Goal: Task Accomplishment & Management: Complete application form

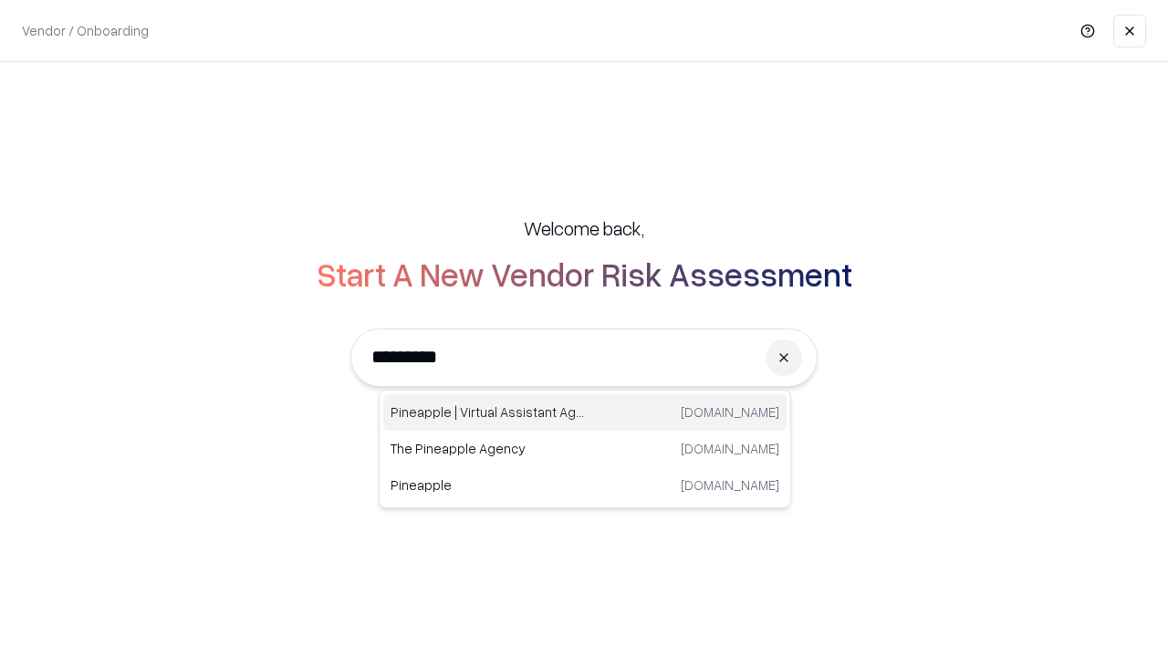
click at [585, 412] on div "Pineapple | Virtual Assistant Agency [DOMAIN_NAME]" at bounding box center [584, 412] width 403 height 36
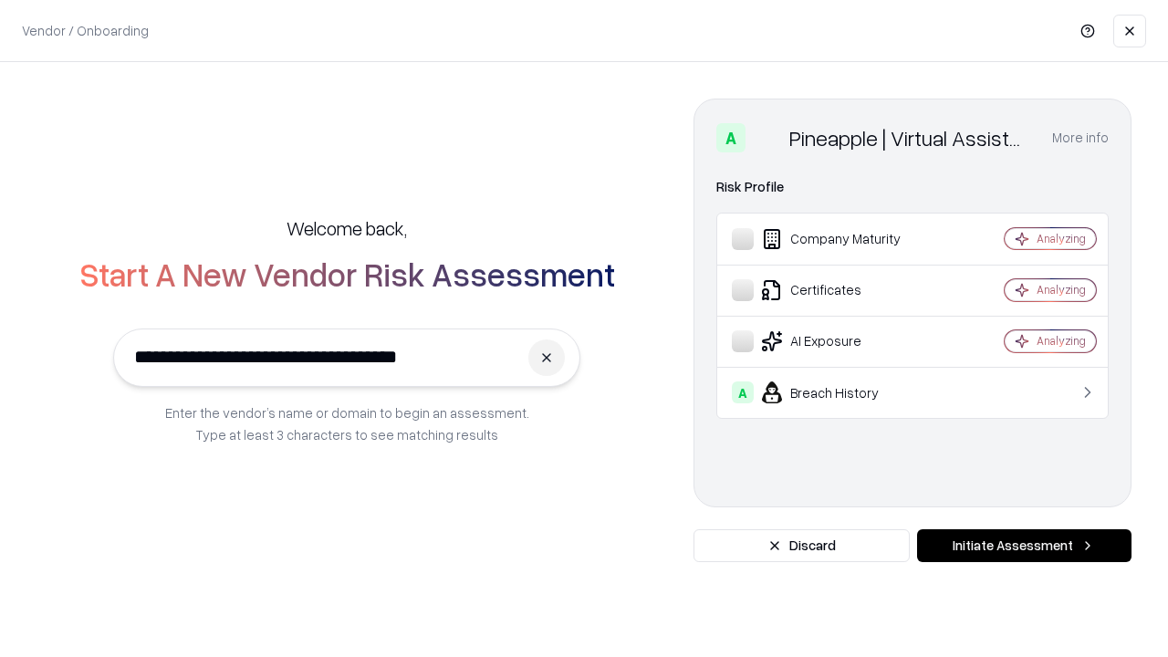
type input "**********"
click at [1024, 546] on button "Initiate Assessment" at bounding box center [1024, 545] width 214 height 33
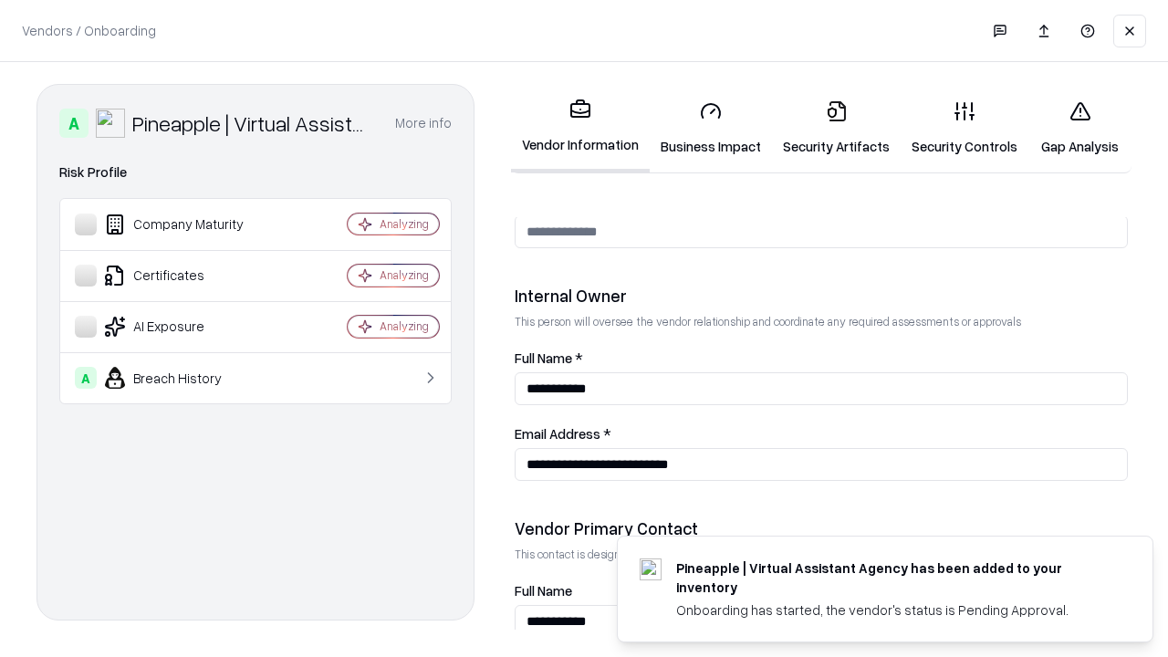
scroll to position [945, 0]
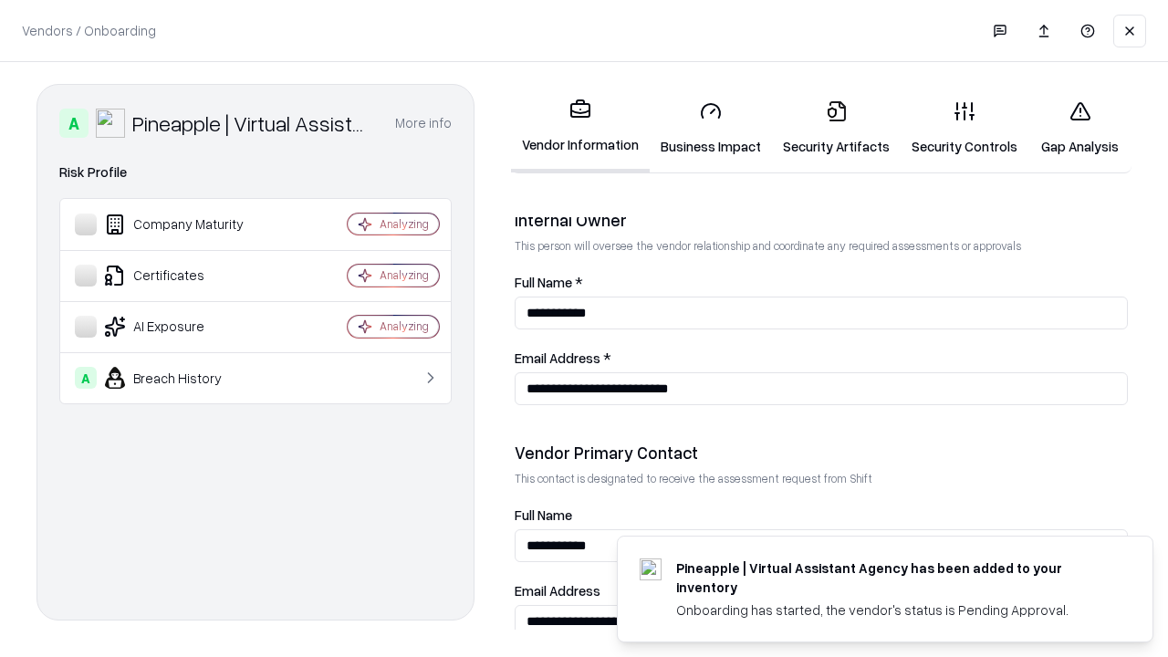
click at [836, 128] on link "Security Artifacts" at bounding box center [836, 128] width 129 height 85
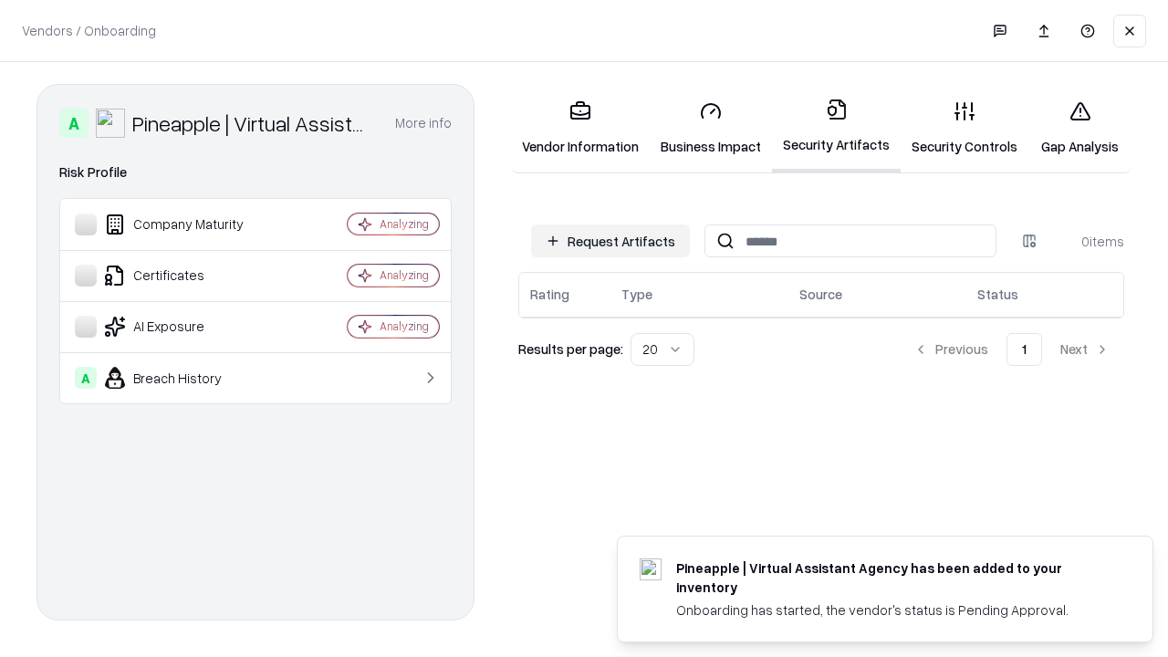
click at [610, 241] on button "Request Artifacts" at bounding box center [610, 240] width 159 height 33
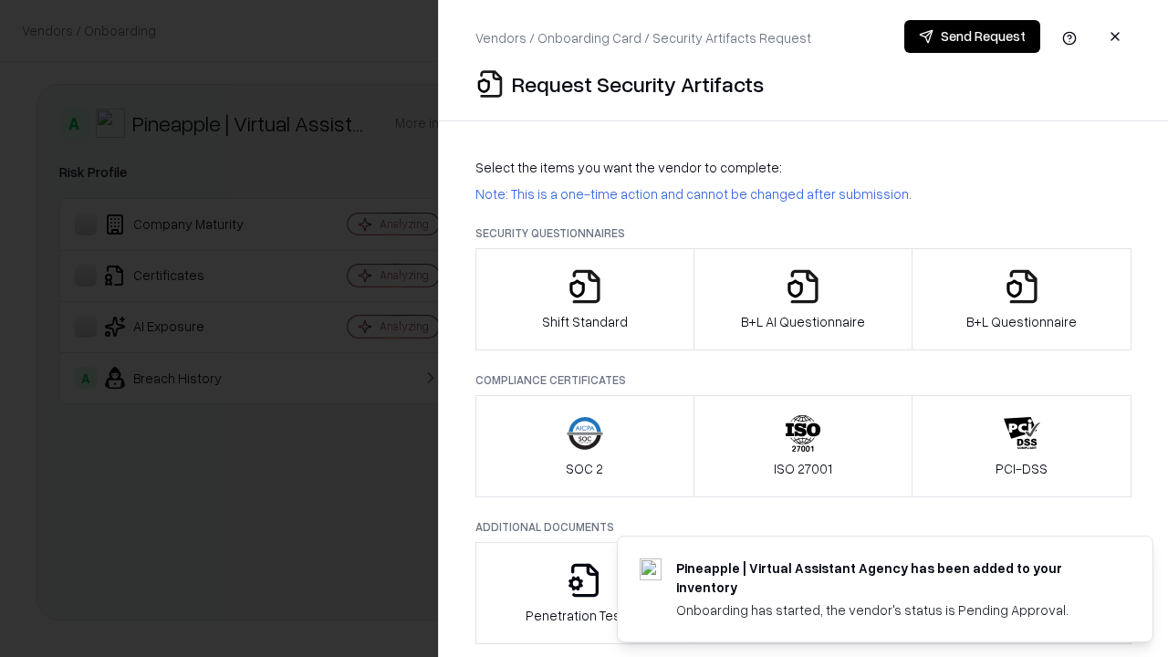
click at [1021, 299] on icon "button" at bounding box center [1022, 286] width 36 height 36
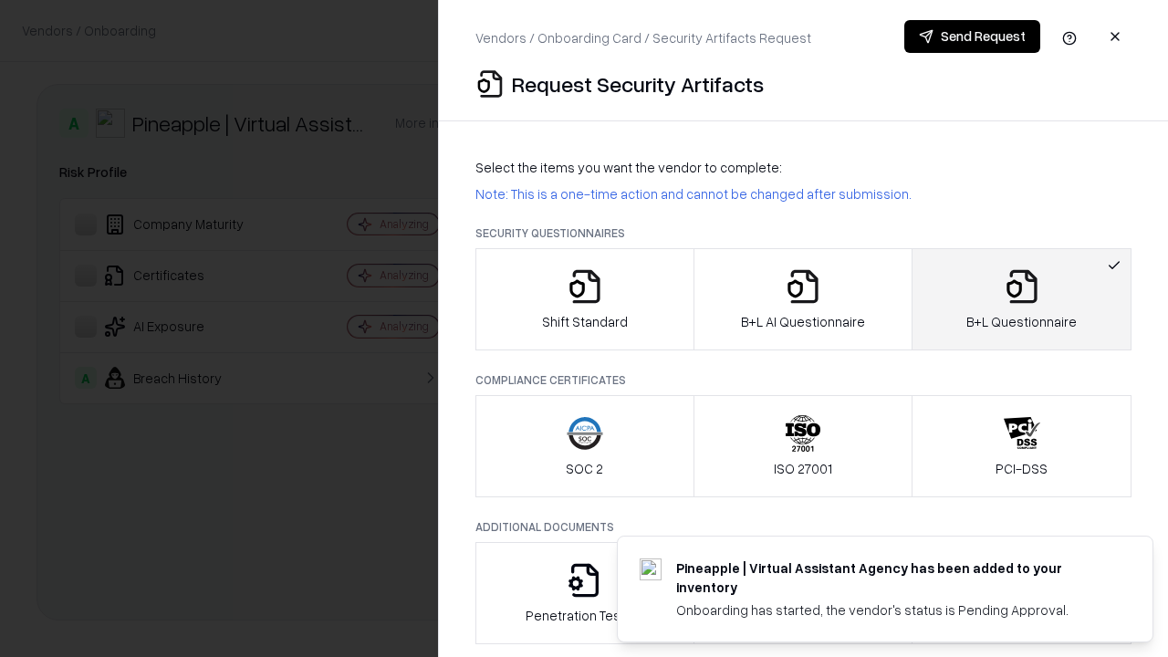
click at [802, 299] on icon "button" at bounding box center [803, 286] width 36 height 36
click at [972, 36] on button "Send Request" at bounding box center [972, 36] width 136 height 33
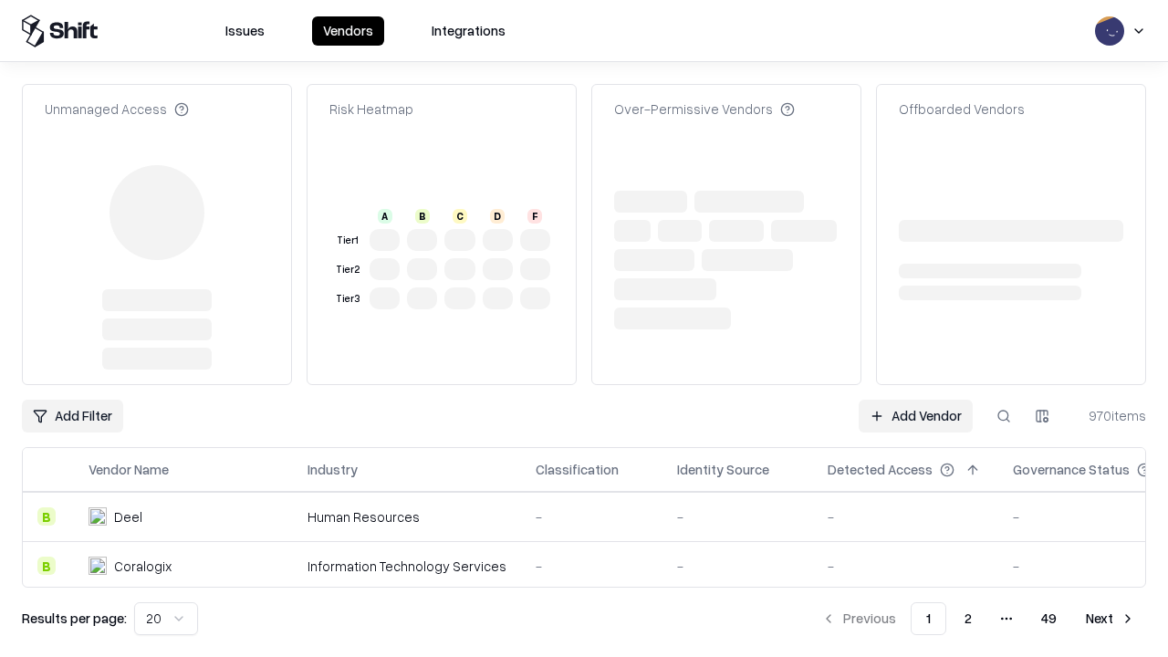
click at [915, 400] on link "Add Vendor" at bounding box center [916, 416] width 114 height 33
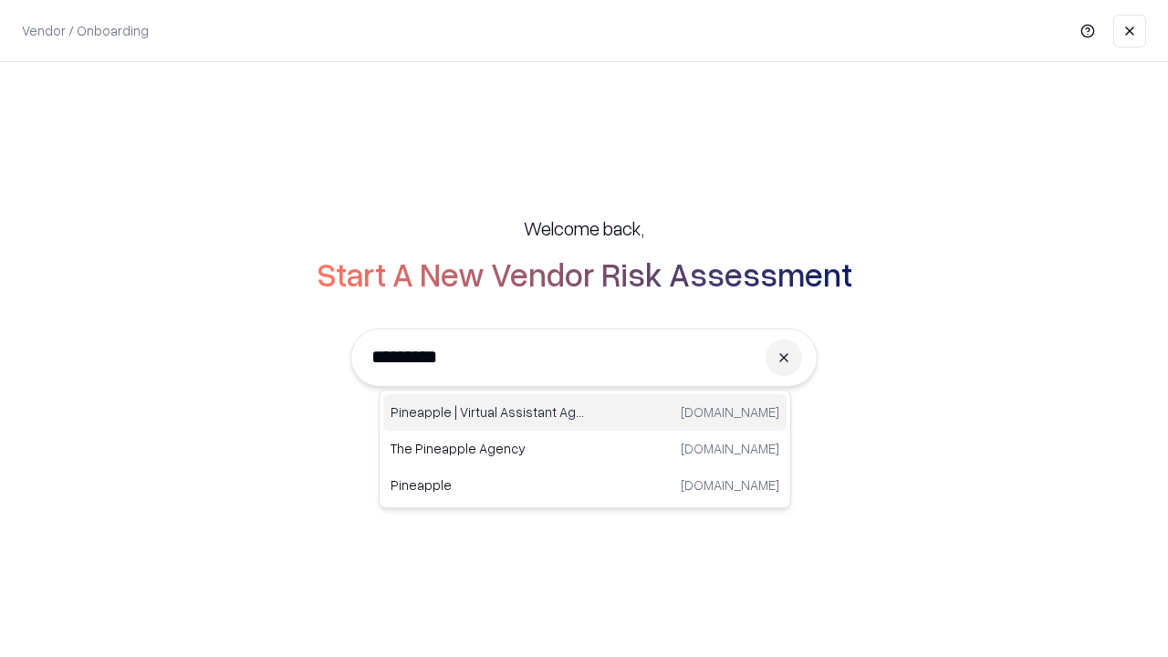
click at [585, 412] on div "Pineapple | Virtual Assistant Agency [DOMAIN_NAME]" at bounding box center [584, 412] width 403 height 36
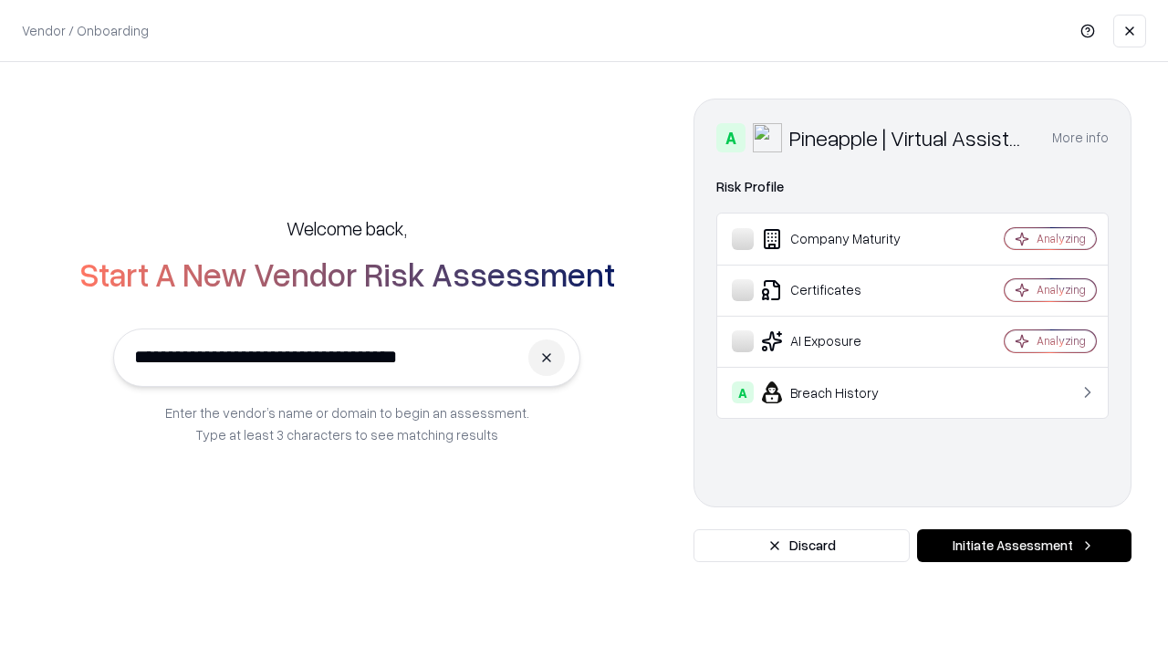
type input "**********"
click at [1024, 546] on button "Initiate Assessment" at bounding box center [1024, 545] width 214 height 33
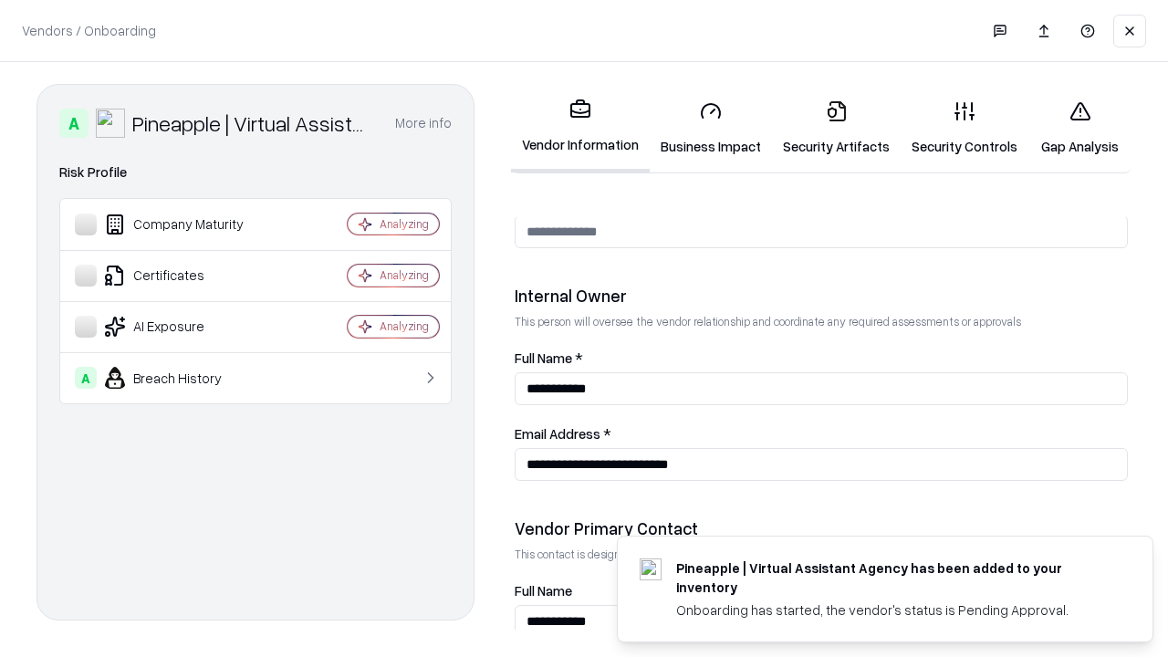
scroll to position [945, 0]
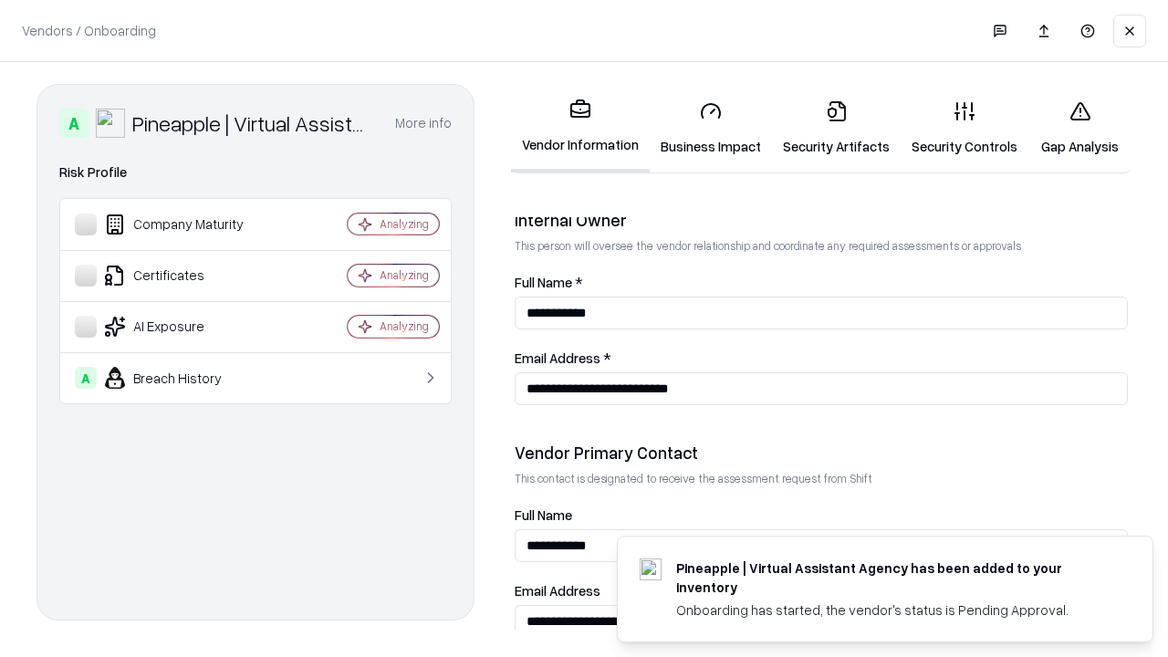
click at [1079, 128] on link "Gap Analysis" at bounding box center [1079, 128] width 103 height 85
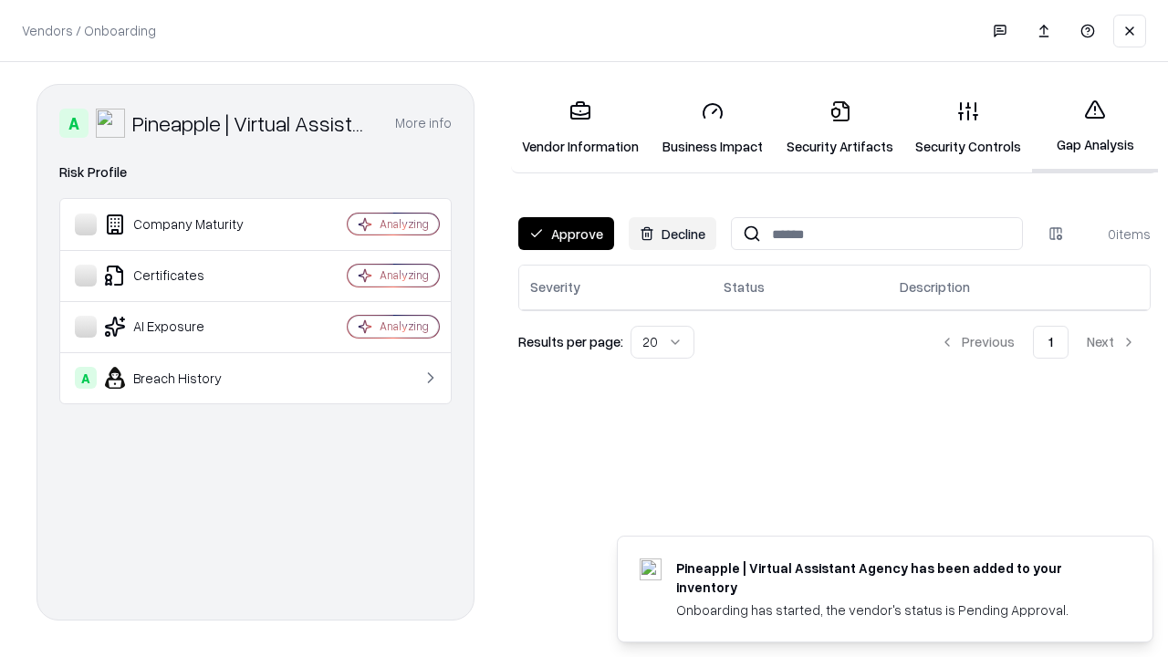
click at [566, 234] on button "Approve" at bounding box center [566, 233] width 96 height 33
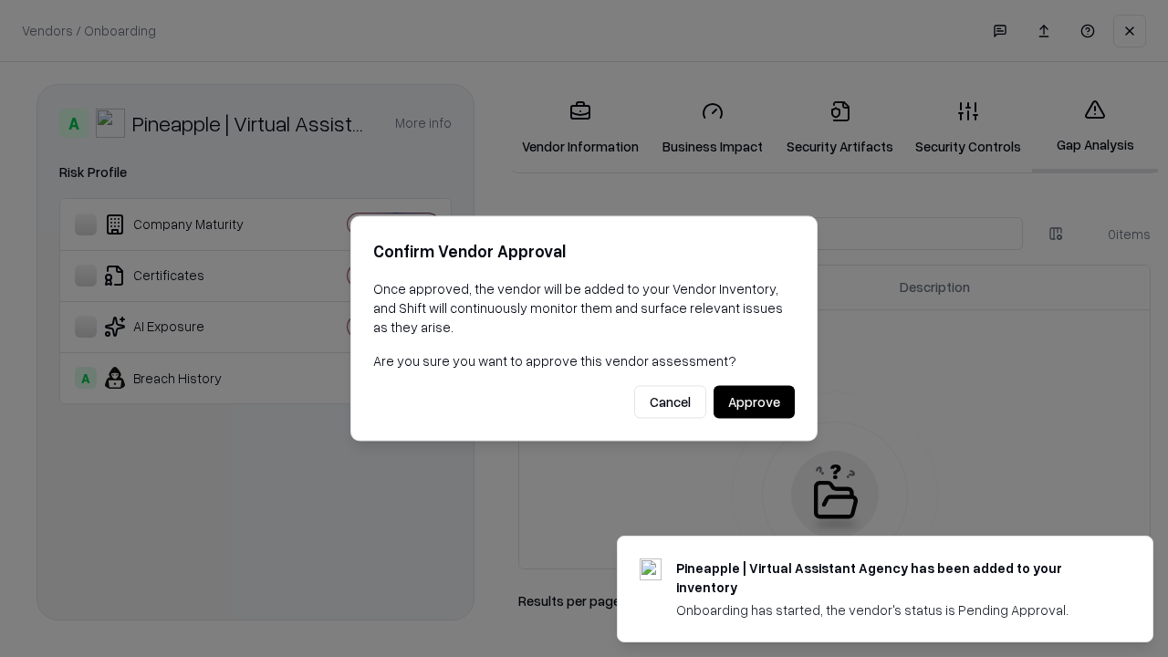
click at [754, 401] on button "Approve" at bounding box center [754, 402] width 81 height 33
